Goal: Task Accomplishment & Management: Use online tool/utility

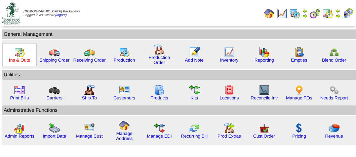
click at [20, 60] on link "Ins & Outs" at bounding box center [19, 60] width 21 height 5
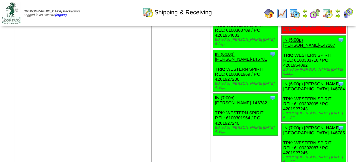
scroll to position [940, 0]
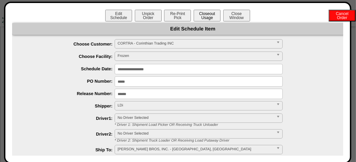
click at [212, 18] on button "Closeout Usage" at bounding box center [206, 16] width 27 height 12
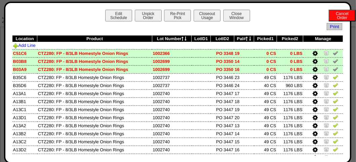
scroll to position [739, 0]
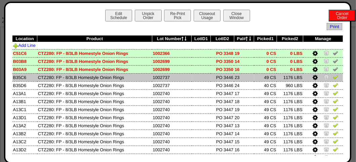
click at [332, 78] on img at bounding box center [334, 77] width 5 height 5
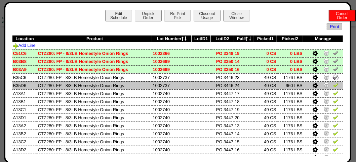
click at [332, 84] on img at bounding box center [334, 85] width 5 height 5
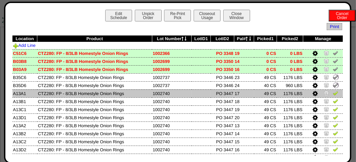
click at [332, 94] on img at bounding box center [334, 93] width 5 height 5
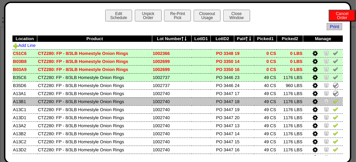
click at [332, 100] on img at bounding box center [334, 101] width 5 height 5
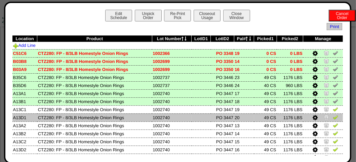
click at [332, 119] on img at bounding box center [334, 117] width 5 height 5
drag, startPoint x: 329, startPoint y: 112, endPoint x: 329, endPoint y: 116, distance: 4.0
click at [332, 112] on img at bounding box center [334, 109] width 5 height 5
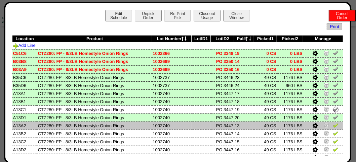
click at [332, 126] on img at bounding box center [334, 125] width 5 height 5
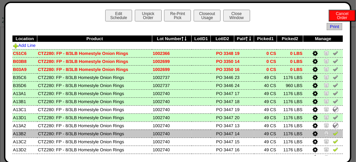
click at [332, 135] on img at bounding box center [334, 133] width 5 height 5
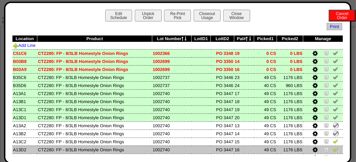
drag, startPoint x: 329, startPoint y: 143, endPoint x: 329, endPoint y: 151, distance: 7.7
click at [332, 143] on img at bounding box center [334, 141] width 5 height 5
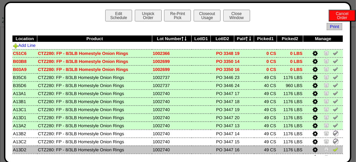
click at [332, 151] on img at bounding box center [334, 149] width 5 height 5
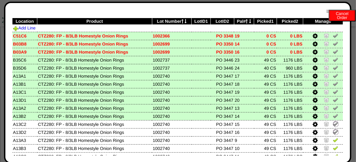
scroll to position [67, 0]
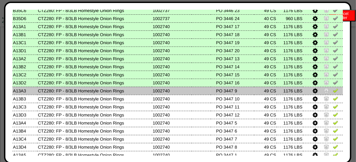
click at [332, 93] on img at bounding box center [334, 90] width 5 height 5
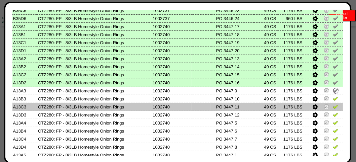
click at [332, 107] on img at bounding box center [334, 106] width 5 height 5
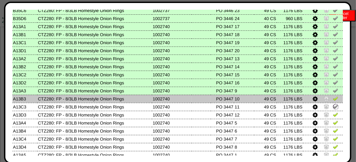
click at [332, 100] on img at bounding box center [334, 98] width 5 height 5
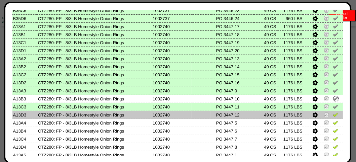
click at [332, 115] on img at bounding box center [334, 114] width 5 height 5
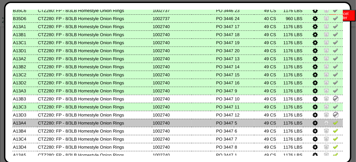
click at [332, 123] on img at bounding box center [334, 122] width 5 height 5
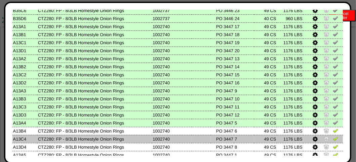
click at [332, 139] on img at bounding box center [334, 138] width 5 height 5
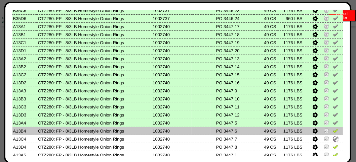
click at [332, 133] on img at bounding box center [334, 130] width 5 height 5
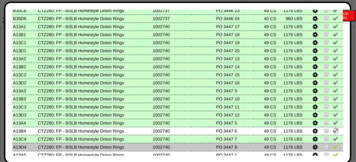
click at [332, 146] on img at bounding box center [334, 146] width 5 height 5
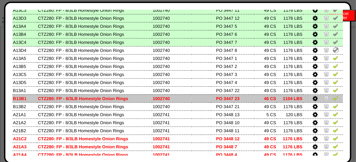
scroll to position [168, 0]
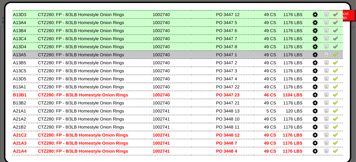
click at [332, 56] on img at bounding box center [334, 54] width 5 height 5
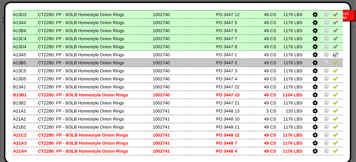
click at [332, 64] on img at bounding box center [334, 62] width 5 height 5
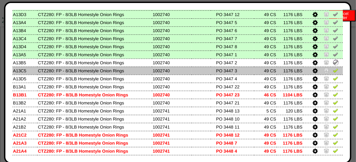
click at [332, 70] on img at bounding box center [334, 70] width 5 height 5
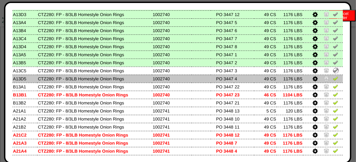
click at [332, 80] on img at bounding box center [334, 78] width 5 height 5
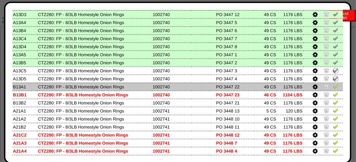
click at [332, 90] on link at bounding box center [334, 87] width 5 height 5
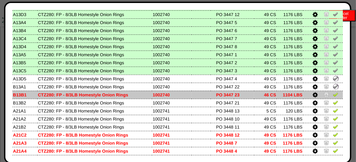
click at [332, 96] on img at bounding box center [334, 94] width 5 height 5
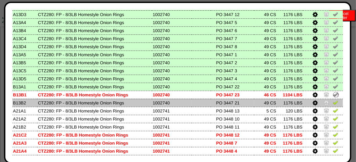
click at [332, 105] on img at bounding box center [334, 102] width 5 height 5
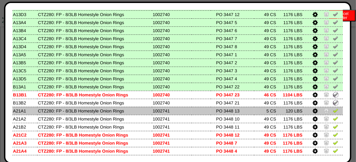
click at [332, 112] on img at bounding box center [334, 110] width 5 height 5
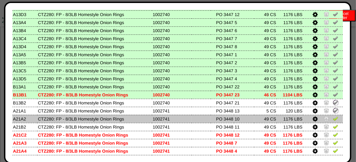
click at [332, 116] on img at bounding box center [334, 118] width 5 height 5
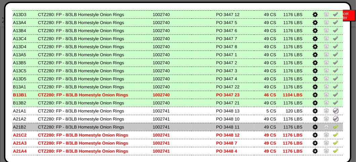
click at [332, 127] on img at bounding box center [334, 126] width 5 height 5
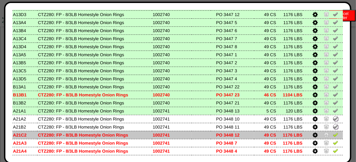
click at [332, 138] on link at bounding box center [334, 136] width 5 height 5
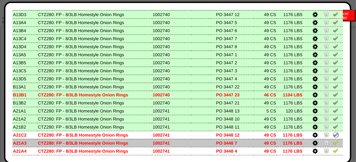
click at [332, 144] on img at bounding box center [334, 142] width 5 height 5
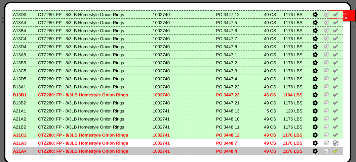
click at [332, 154] on img at bounding box center [334, 150] width 5 height 5
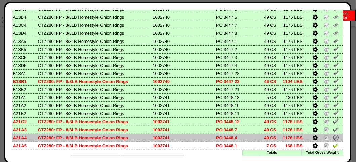
scroll to position [194, 0]
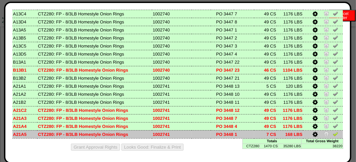
click at [332, 134] on img at bounding box center [334, 134] width 5 height 5
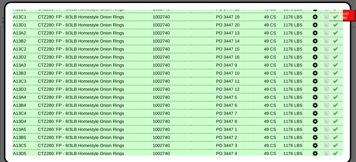
scroll to position [0, 0]
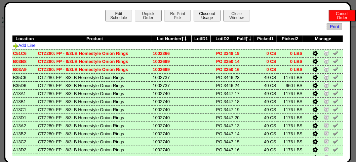
click at [209, 14] on button "Closeout Usage" at bounding box center [206, 16] width 27 height 12
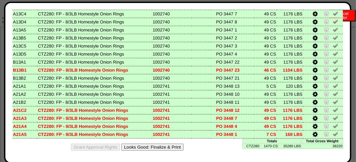
scroll to position [873, 0]
click at [160, 145] on button "Looks Good: Finalize & Print" at bounding box center [152, 147] width 62 height 7
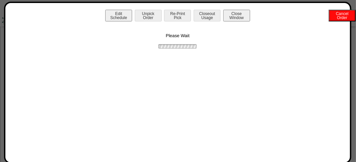
scroll to position [0, 0]
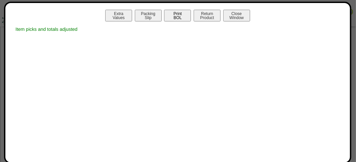
click at [182, 18] on button "Print BOL" at bounding box center [177, 16] width 27 height 12
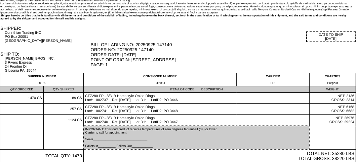
scroll to position [21, 0]
